Goal: Find specific page/section: Find specific page/section

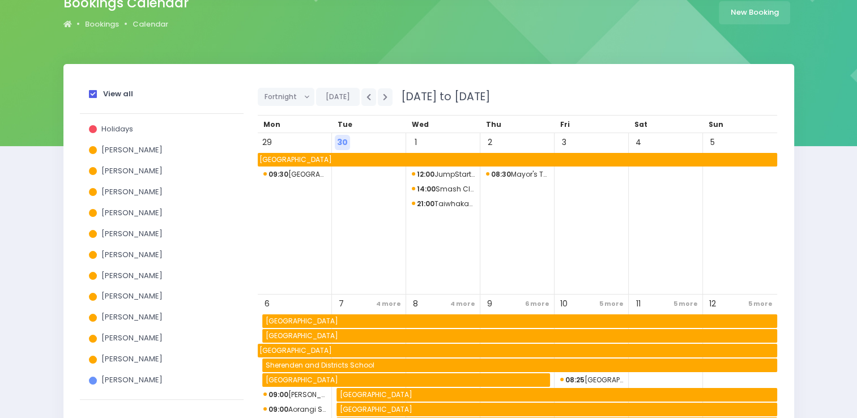
scroll to position [108, 0]
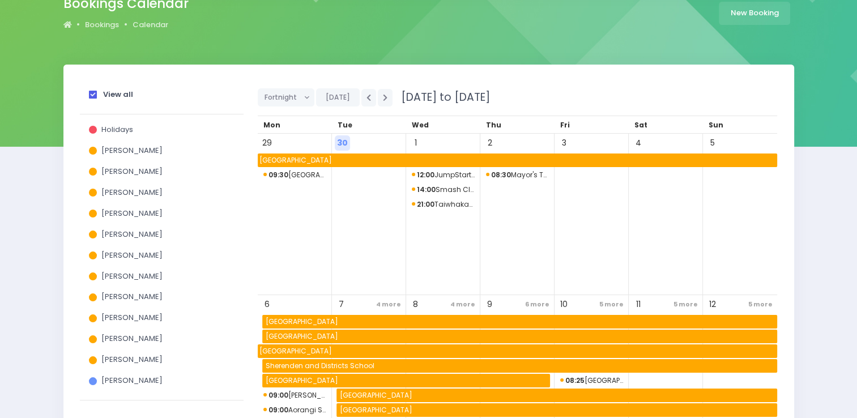
click at [92, 95] on span at bounding box center [93, 95] width 8 height 8
click at [0, 0] on input "View all" at bounding box center [0, 0] width 0 height 0
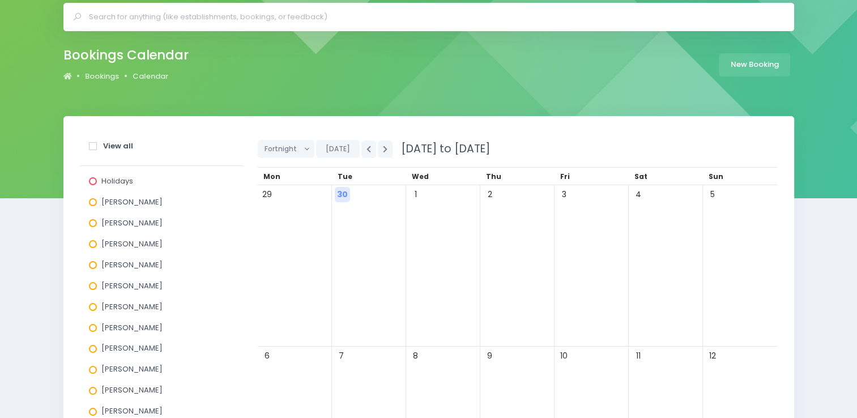
scroll to position [0, 0]
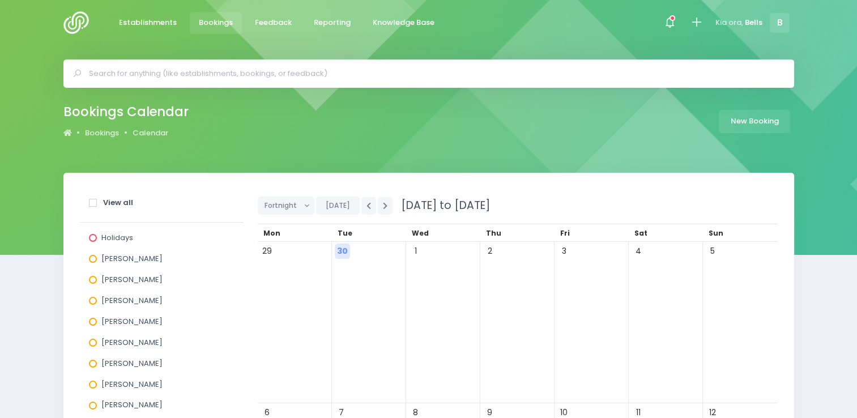
click at [220, 22] on span "Bookings" at bounding box center [216, 22] width 34 height 11
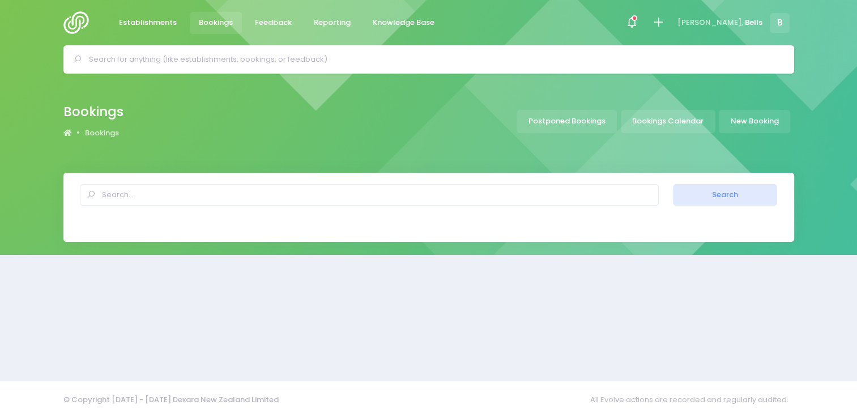
select select "20"
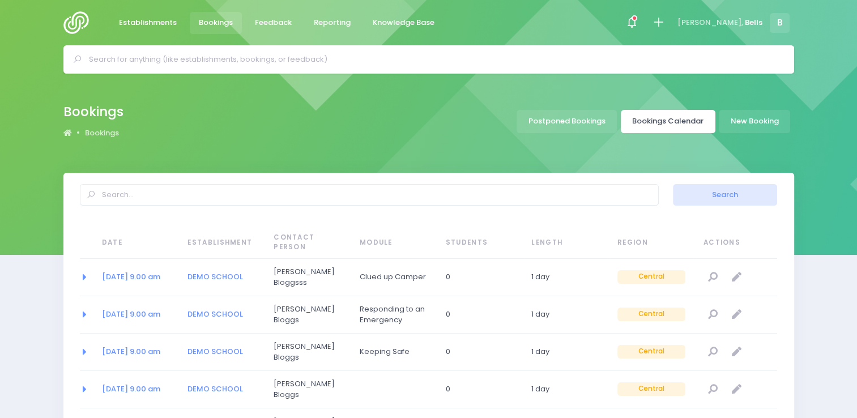
click at [670, 122] on link "Bookings Calendar" at bounding box center [668, 121] width 95 height 23
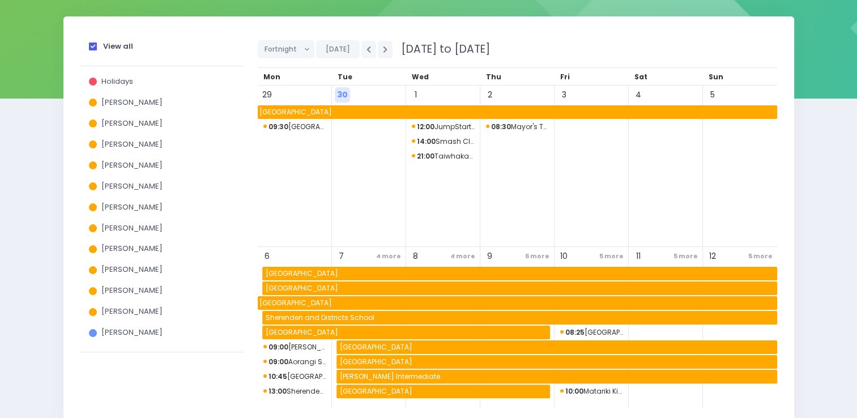
scroll to position [161, 0]
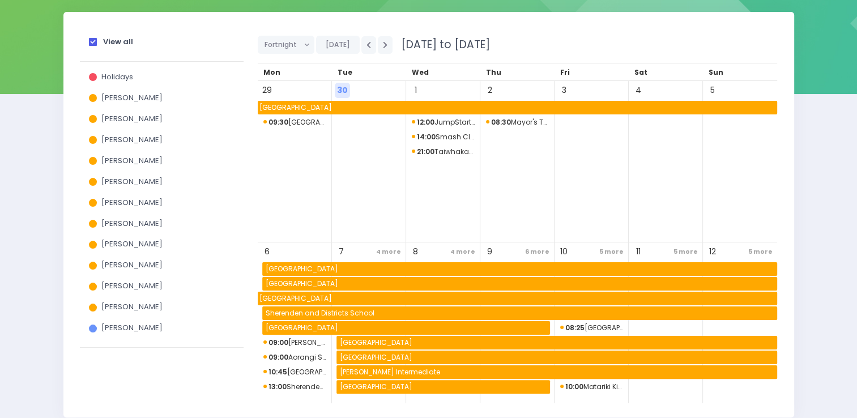
click at [91, 41] on span at bounding box center [93, 42] width 8 height 8
click at [0, 0] on input "View all" at bounding box center [0, 0] width 0 height 0
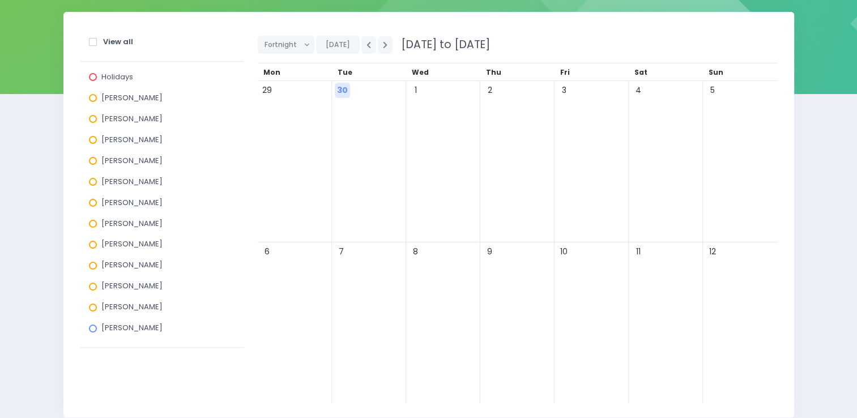
click at [93, 100] on span at bounding box center [93, 98] width 8 height 8
click at [0, 0] on input "Alicia Smale" at bounding box center [0, 0] width 0 height 0
click at [383, 45] on icon "button" at bounding box center [385, 44] width 5 height 7
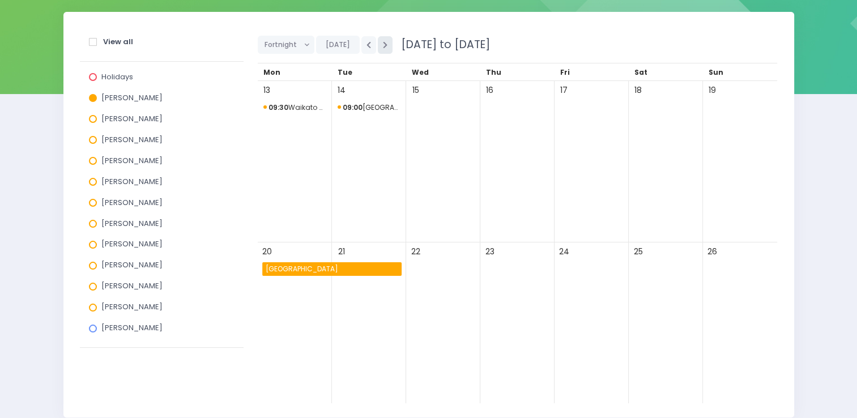
click at [383, 45] on icon "button" at bounding box center [385, 44] width 5 height 7
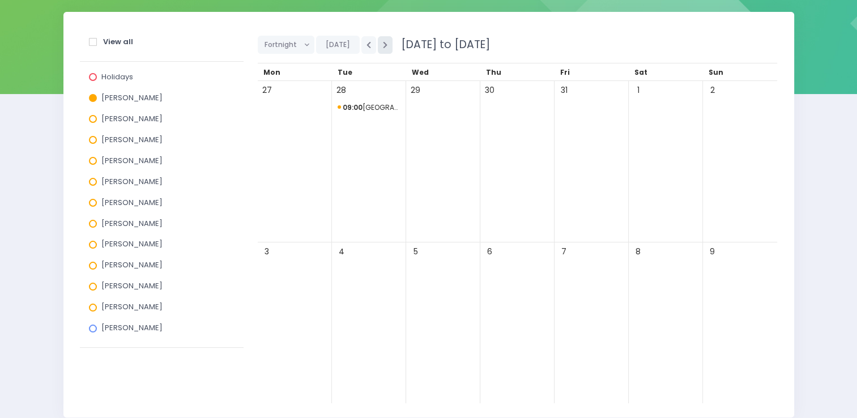
click at [384, 50] on button "button" at bounding box center [385, 45] width 15 height 18
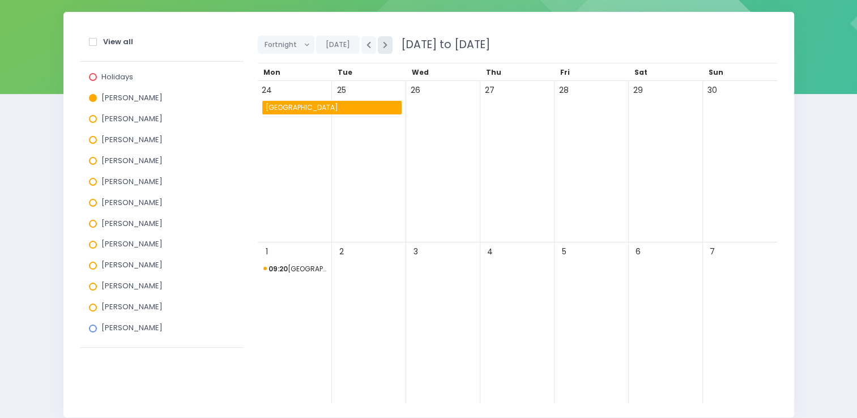
click at [384, 50] on button "button" at bounding box center [385, 45] width 15 height 18
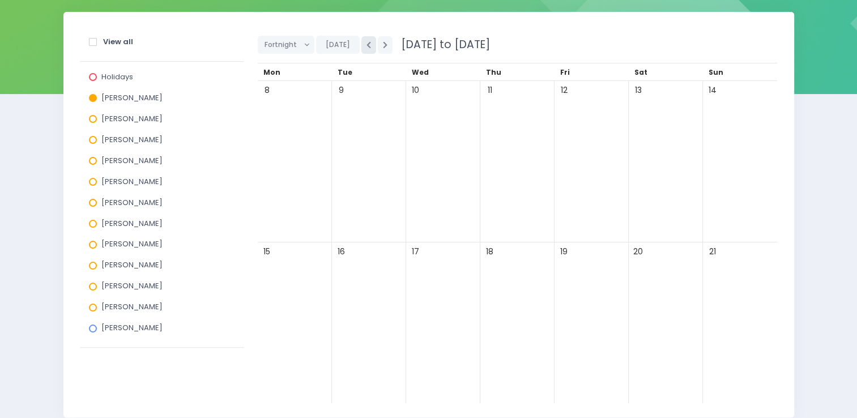
click at [367, 45] on icon "button" at bounding box center [369, 44] width 5 height 7
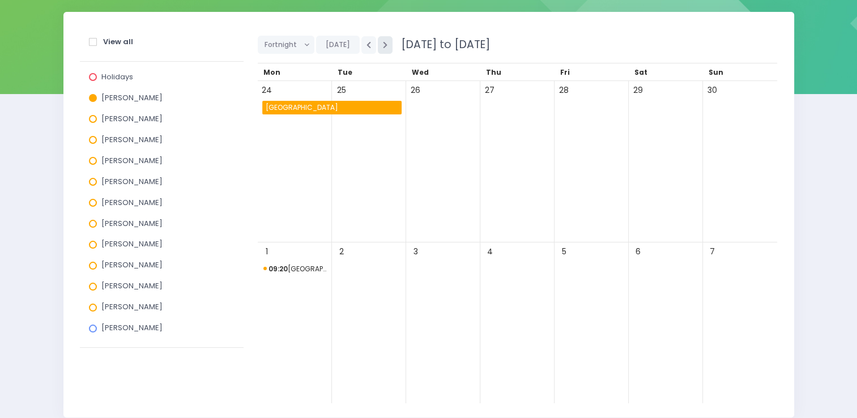
click at [383, 43] on icon "button" at bounding box center [385, 44] width 5 height 7
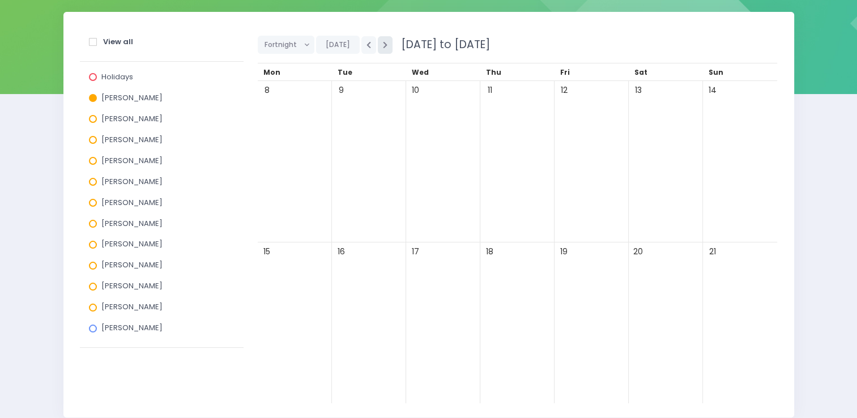
click at [383, 43] on icon "button" at bounding box center [385, 44] width 5 height 7
click at [367, 44] on icon "button" at bounding box center [369, 44] width 5 height 7
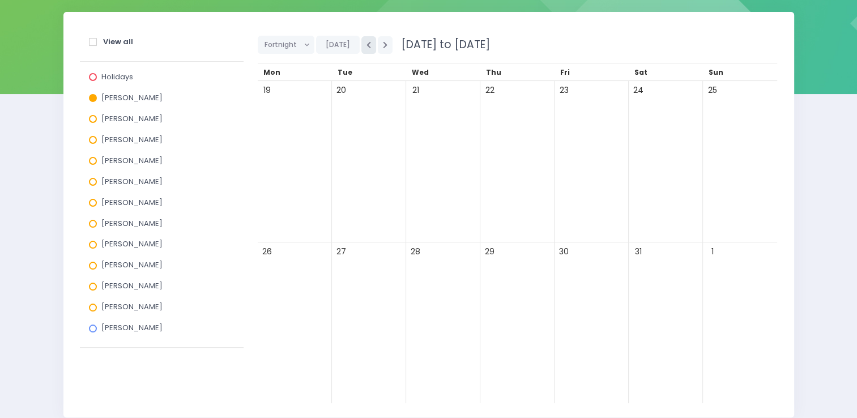
click at [367, 44] on icon "button" at bounding box center [369, 44] width 5 height 7
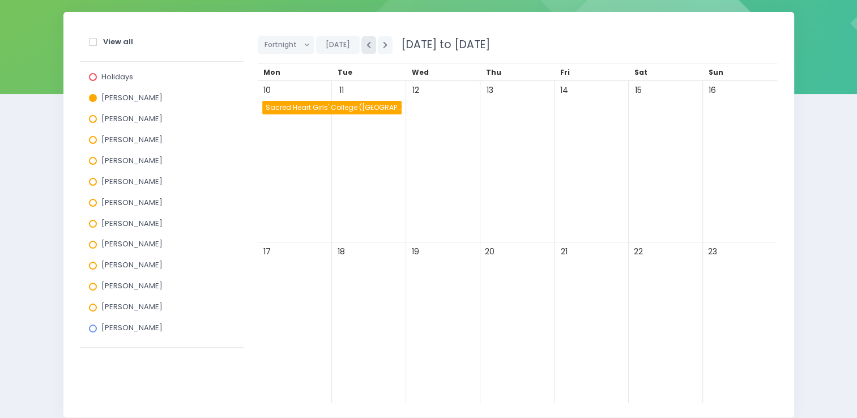
click at [367, 44] on icon "button" at bounding box center [369, 44] width 5 height 7
click at [93, 44] on span at bounding box center [93, 42] width 8 height 8
click at [0, 0] on input "View all" at bounding box center [0, 0] width 0 height 0
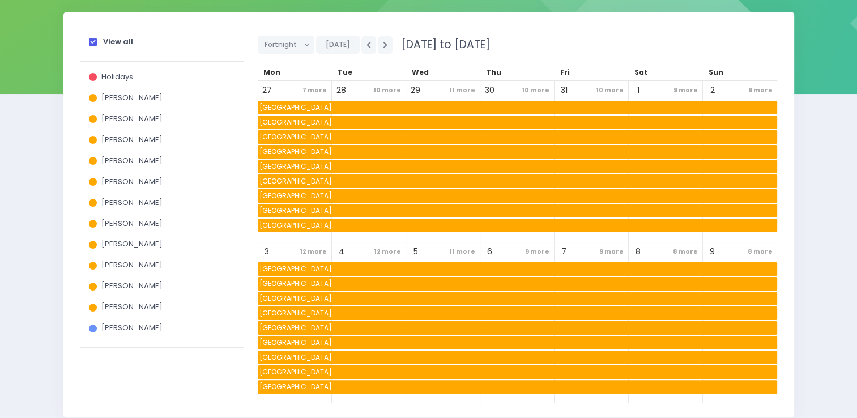
click at [94, 42] on span at bounding box center [93, 42] width 8 height 8
click at [0, 0] on input "View all" at bounding box center [0, 0] width 0 height 0
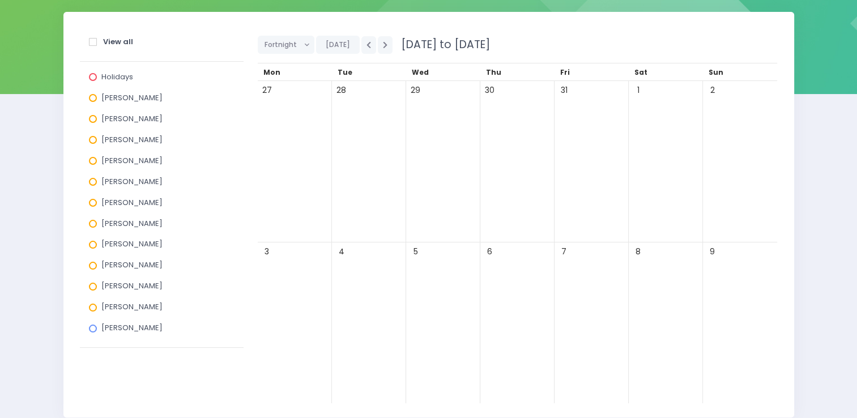
click at [91, 269] on span at bounding box center [93, 266] width 8 height 8
click at [0, 0] on input "Nickie-Leigh Heta" at bounding box center [0, 0] width 0 height 0
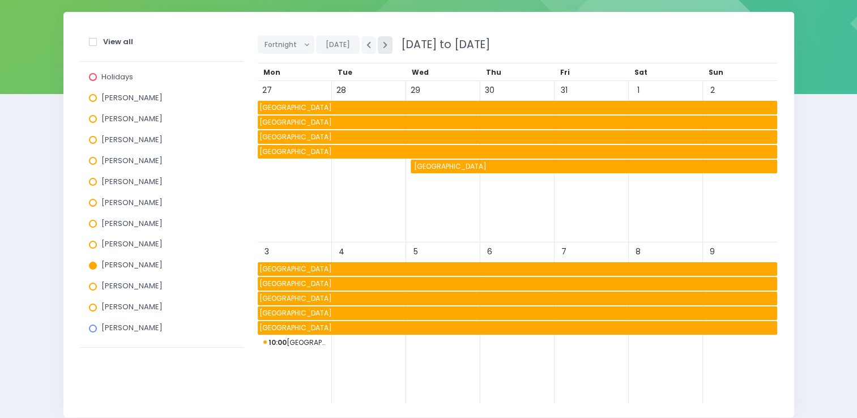
click at [385, 41] on icon "button" at bounding box center [385, 44] width 5 height 7
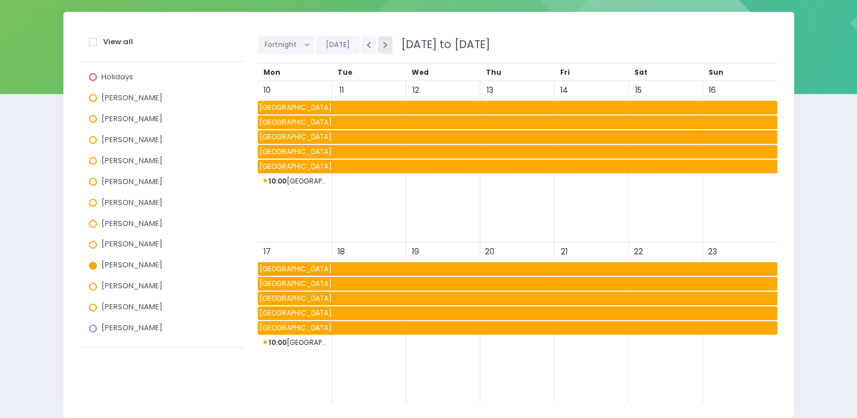
click at [385, 41] on icon "button" at bounding box center [385, 44] width 5 height 7
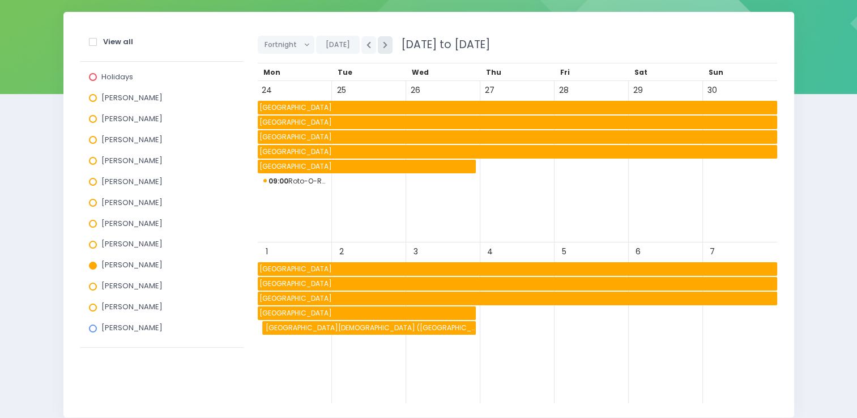
click at [385, 41] on icon "button" at bounding box center [385, 44] width 5 height 7
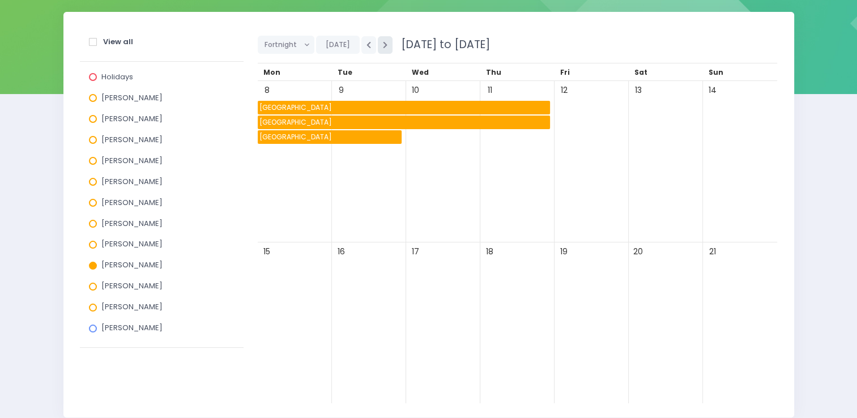
click at [385, 41] on icon "button" at bounding box center [385, 44] width 5 height 7
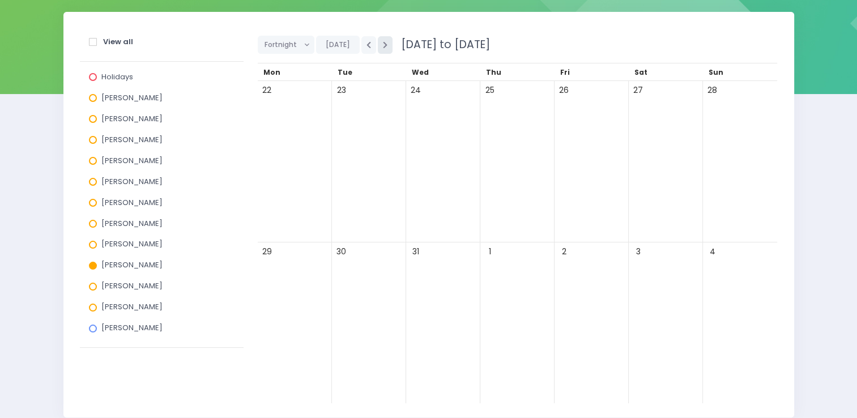
click at [385, 41] on icon "button" at bounding box center [385, 44] width 5 height 7
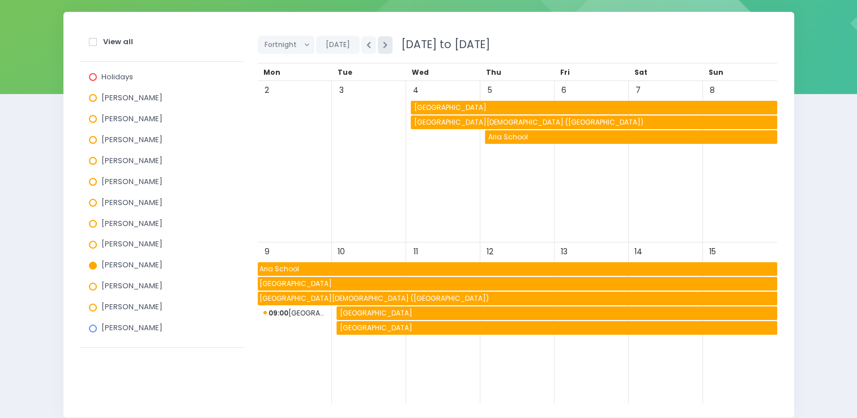
click at [385, 41] on icon "button" at bounding box center [385, 44] width 5 height 7
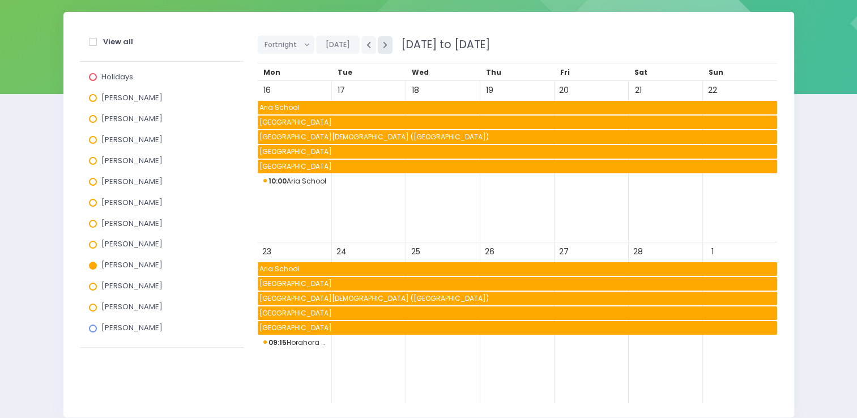
click at [385, 41] on icon "button" at bounding box center [385, 44] width 5 height 7
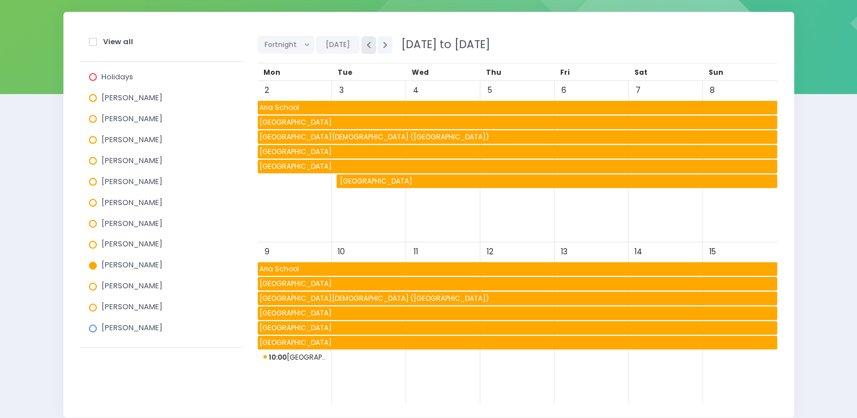
click at [367, 44] on icon "button" at bounding box center [369, 44] width 5 height 7
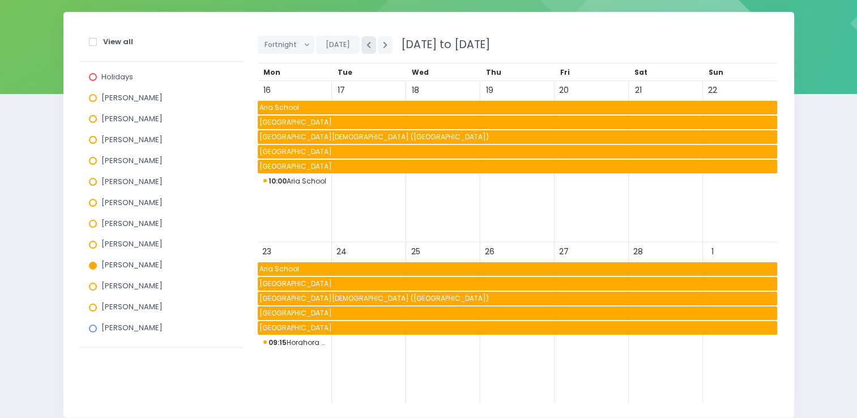
click at [367, 44] on icon "button" at bounding box center [369, 44] width 5 height 7
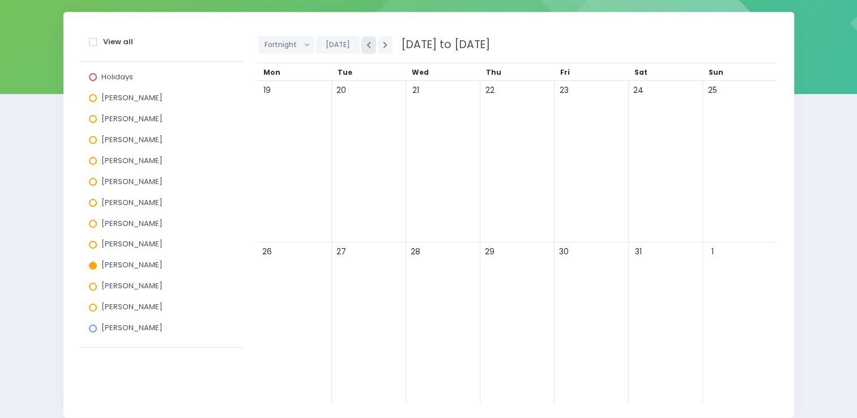
click at [367, 44] on icon "button" at bounding box center [369, 44] width 5 height 7
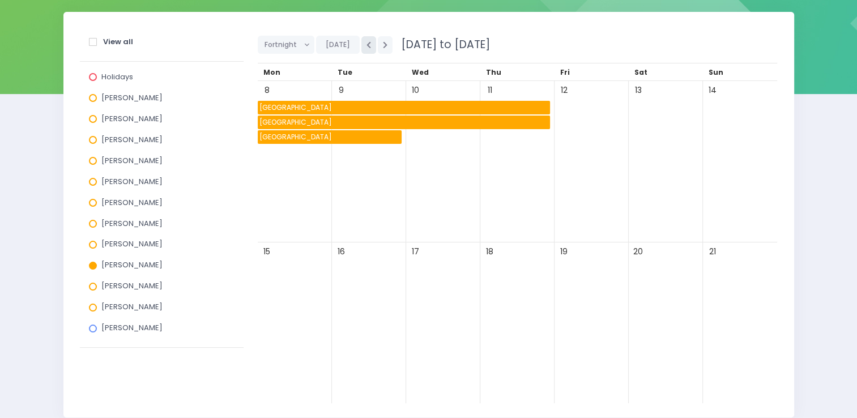
click at [367, 44] on icon "button" at bounding box center [369, 44] width 5 height 7
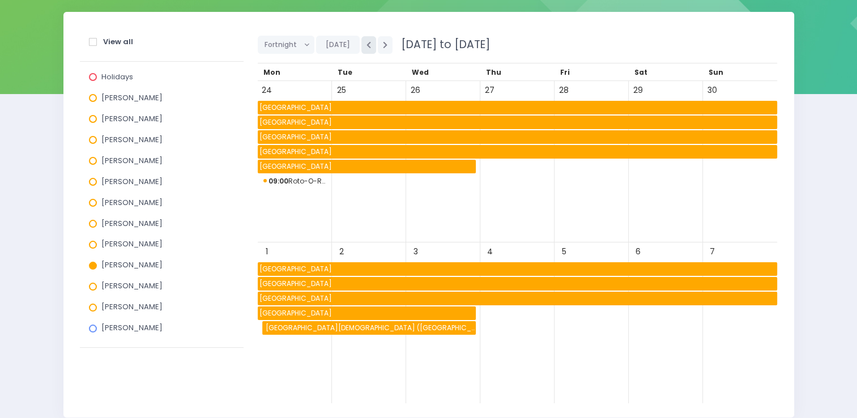
click at [367, 44] on icon "button" at bounding box center [369, 44] width 5 height 7
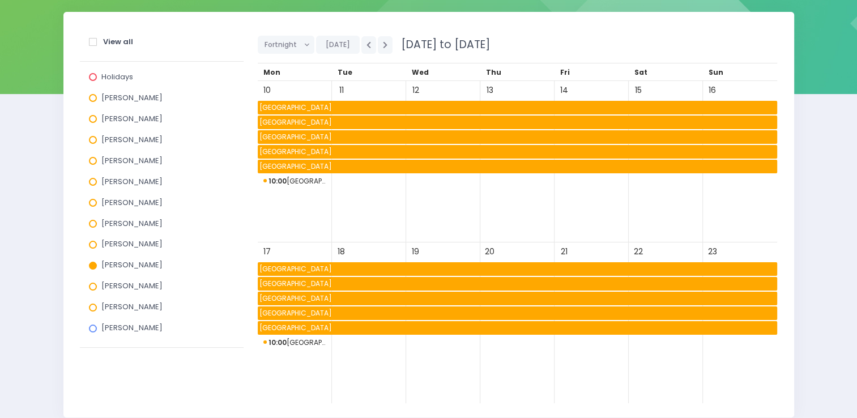
click at [93, 41] on span at bounding box center [93, 42] width 8 height 8
click at [0, 0] on input "View all" at bounding box center [0, 0] width 0 height 0
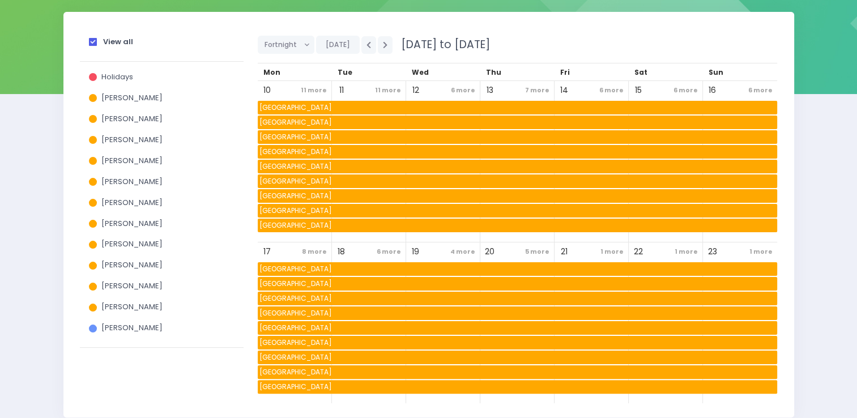
scroll to position [0, 0]
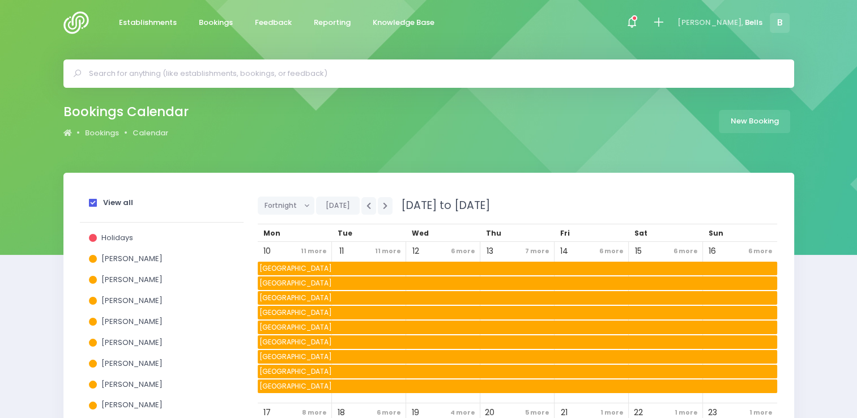
click at [363, 75] on input "text" at bounding box center [434, 73] width 690 height 17
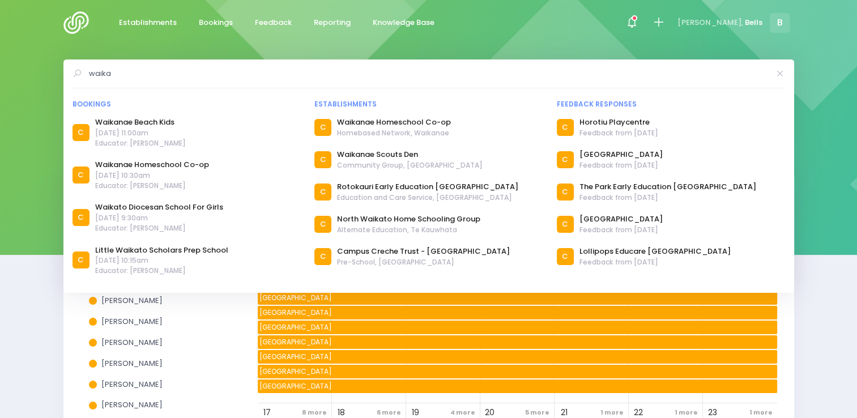
type input "[PERSON_NAME]"
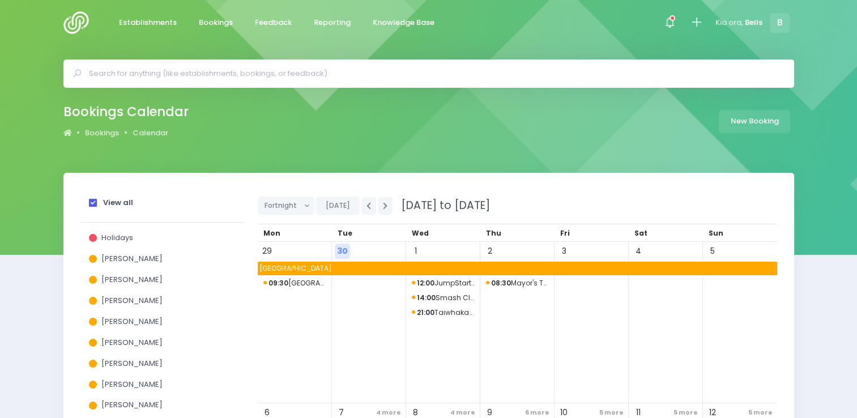
click at [172, 65] on input "text" at bounding box center [434, 73] width 690 height 17
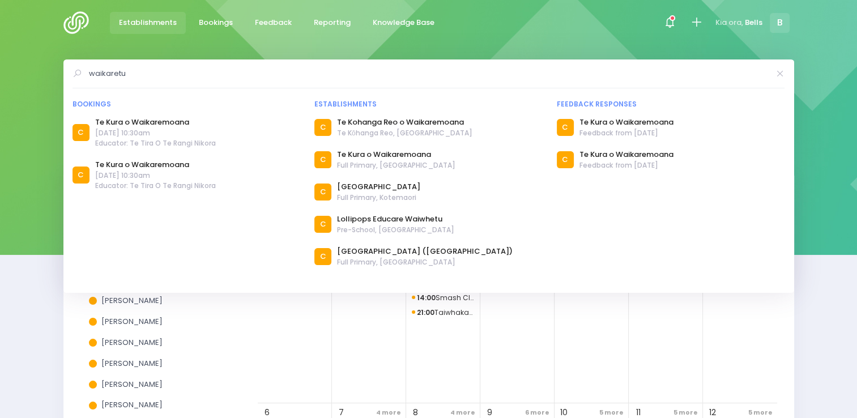
type input "waikaretu"
click at [160, 24] on span "Establishments" at bounding box center [148, 22] width 58 height 11
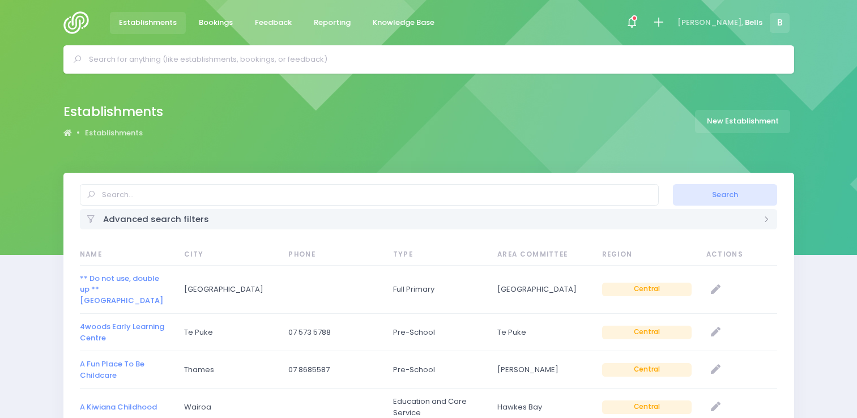
select select "20"
click at [167, 59] on input "text" at bounding box center [434, 59] width 690 height 17
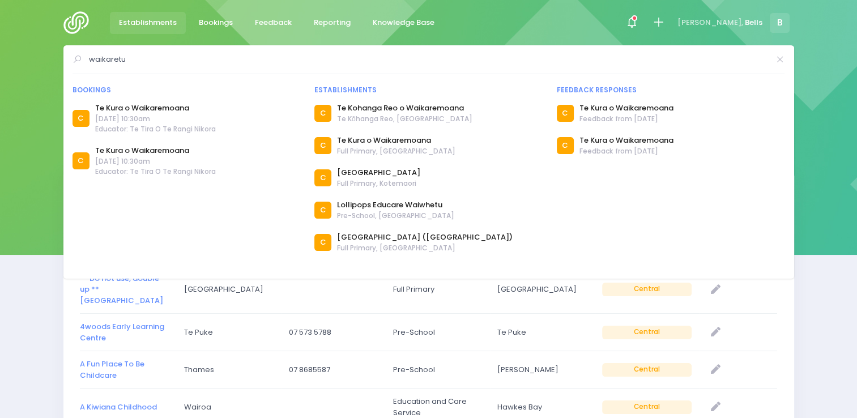
type input "waikaretu"
click at [139, 61] on input "waikaretu" at bounding box center [429, 59] width 681 height 17
